Goal: Obtain resource: Download file/media

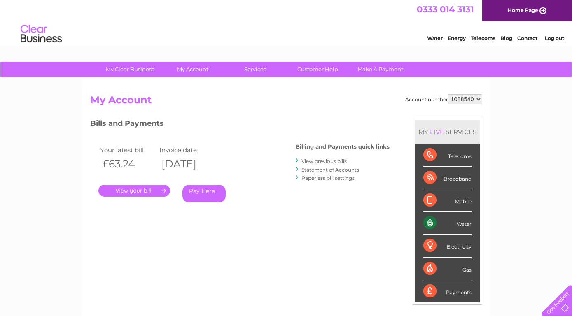
click at [151, 192] on link "." at bounding box center [134, 191] width 72 height 12
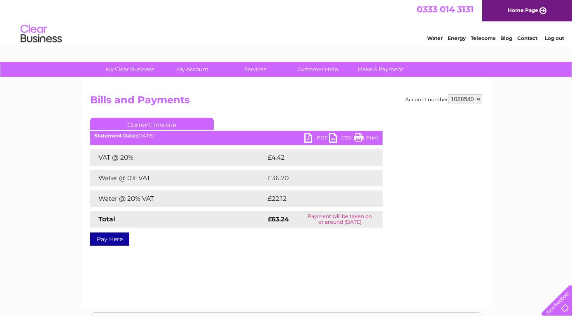
click at [307, 136] on link "PDF" at bounding box center [317, 139] width 25 height 12
click at [448, 94] on select "1088540 1088545 1088548" at bounding box center [465, 99] width 34 height 10
select select "1088545"
click option "1088545" at bounding box center [0, 0] width 0 height 0
click at [310, 137] on link "PDF" at bounding box center [317, 139] width 25 height 12
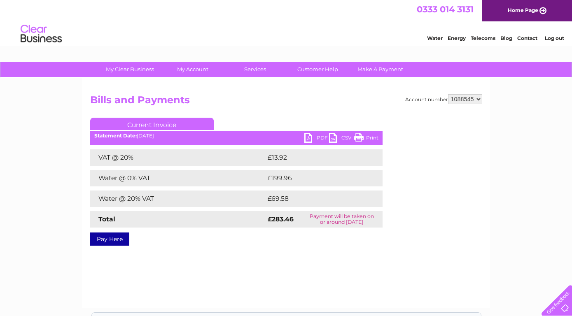
click at [448, 94] on select "1088540 1088545 1088548" at bounding box center [465, 99] width 34 height 10
select select "1088548"
click option "1088548" at bounding box center [0, 0] width 0 height 0
click at [307, 138] on link "PDF" at bounding box center [317, 139] width 25 height 12
